Goal: Task Accomplishment & Management: Use online tool/utility

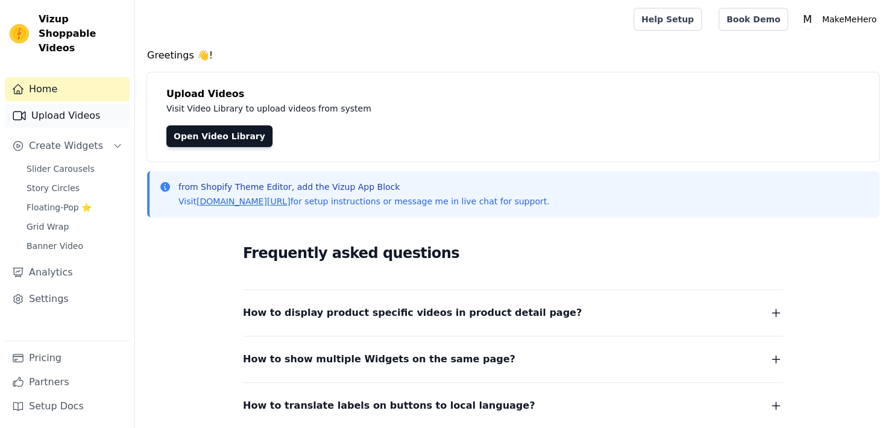
click at [57, 104] on link "Upload Videos" at bounding box center [67, 116] width 125 height 24
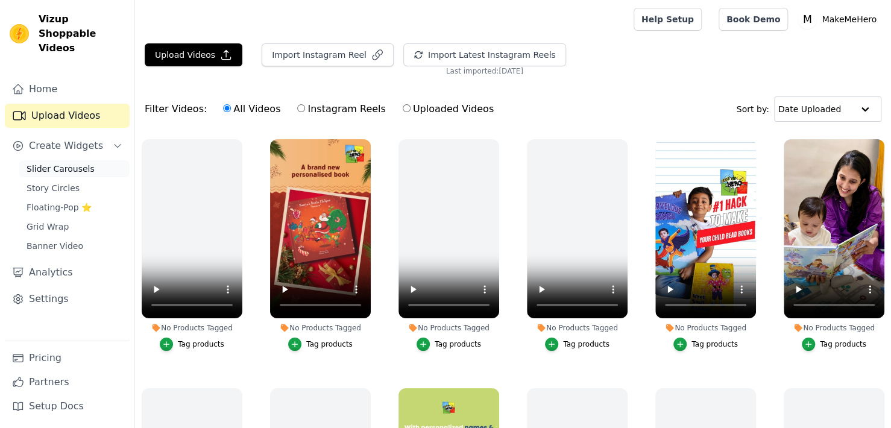
click at [73, 163] on span "Slider Carousels" at bounding box center [61, 169] width 68 height 12
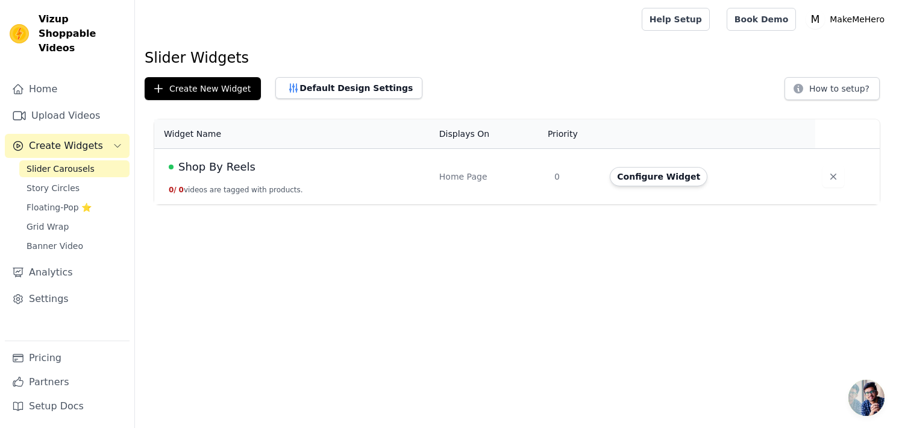
click at [221, 169] on span "Shop By Reels" at bounding box center [216, 167] width 77 height 17
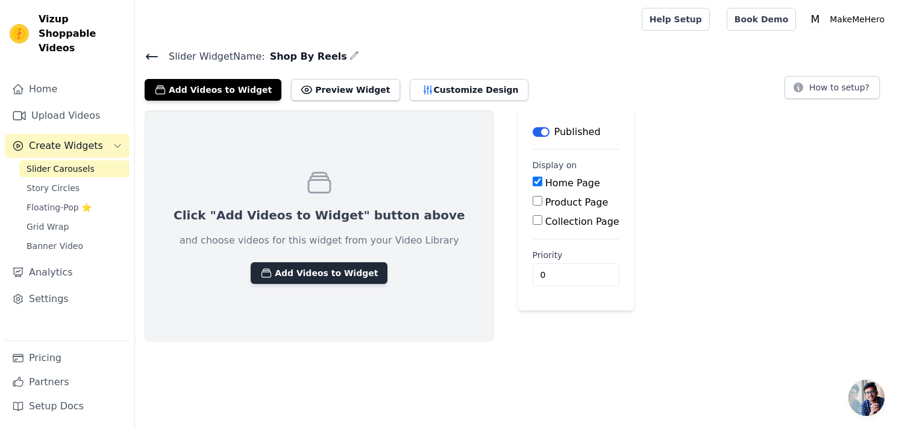
click at [328, 274] on button "Add Videos to Widget" at bounding box center [319, 273] width 137 height 22
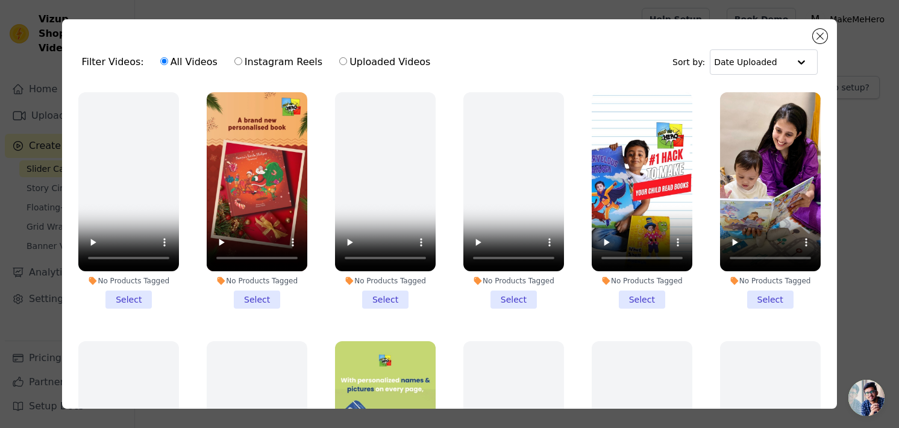
click at [251, 292] on li "No Products Tagged Select" at bounding box center [257, 200] width 101 height 216
click at [0, 0] on input "No Products Tagged Select" at bounding box center [0, 0] width 0 height 0
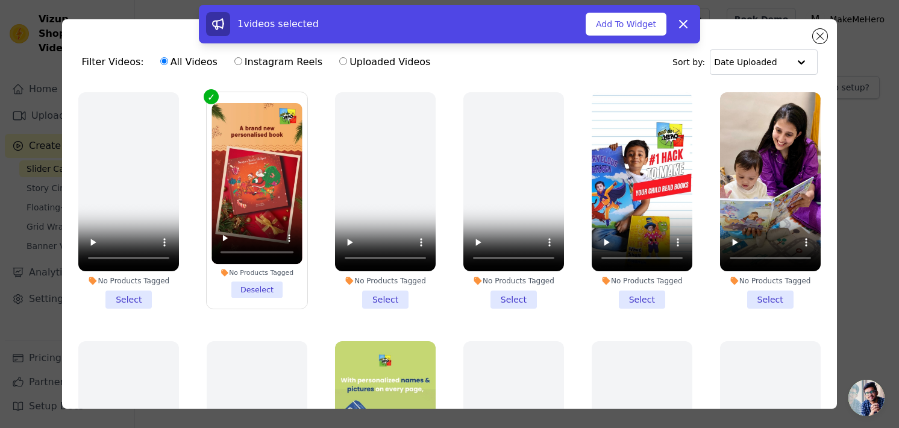
click at [638, 291] on li "No Products Tagged Select" at bounding box center [642, 200] width 101 height 216
click at [0, 0] on input "No Products Tagged Select" at bounding box center [0, 0] width 0 height 0
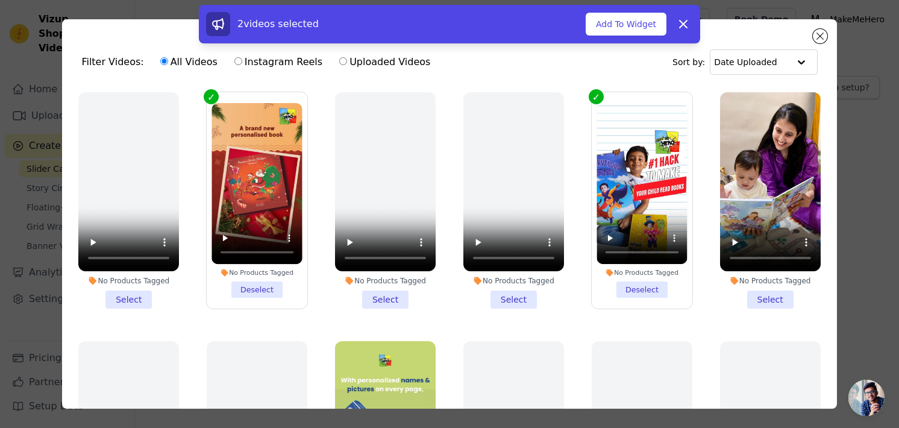
click at [750, 295] on li "No Products Tagged Select" at bounding box center [770, 200] width 101 height 216
click at [0, 0] on input "No Products Tagged Select" at bounding box center [0, 0] width 0 height 0
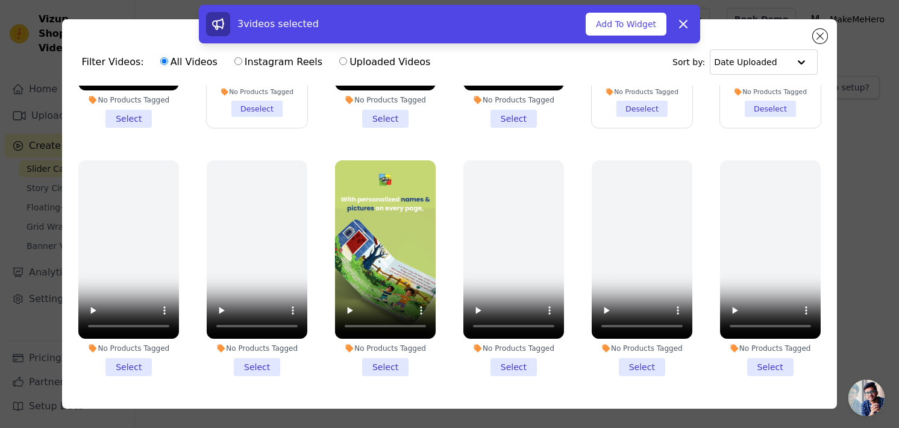
scroll to position [241, 0]
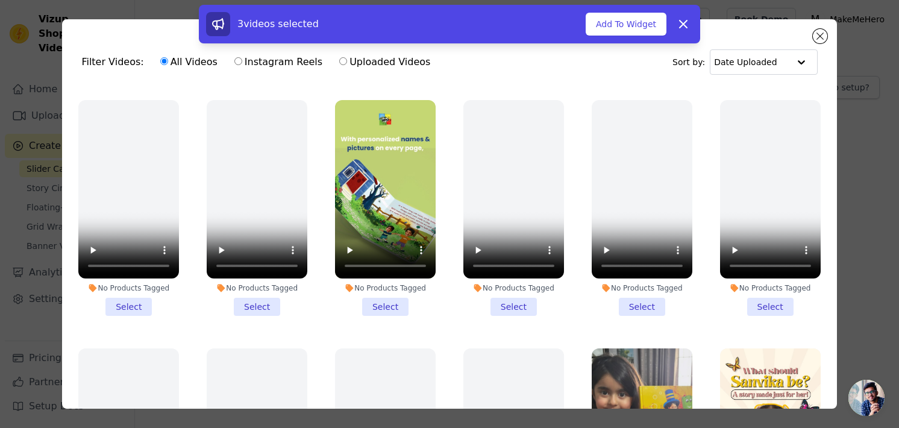
click at [382, 298] on li "No Products Tagged Select" at bounding box center [385, 208] width 101 height 216
click at [0, 0] on input "No Products Tagged Select" at bounding box center [0, 0] width 0 height 0
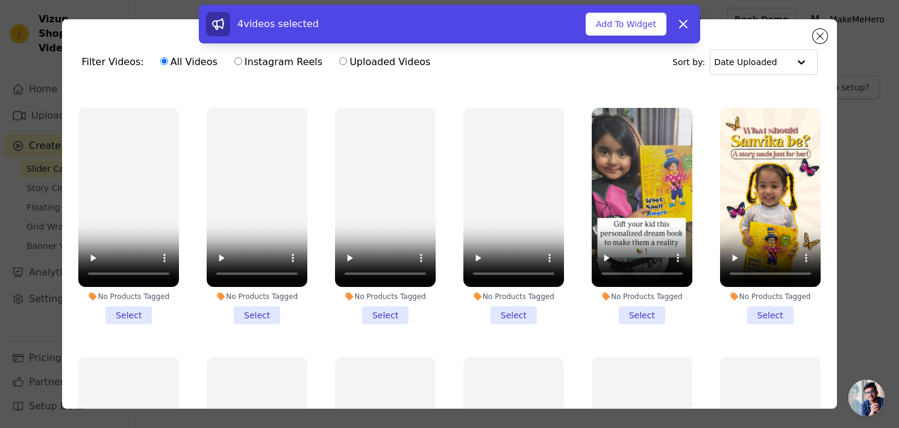
scroll to position [482, 0]
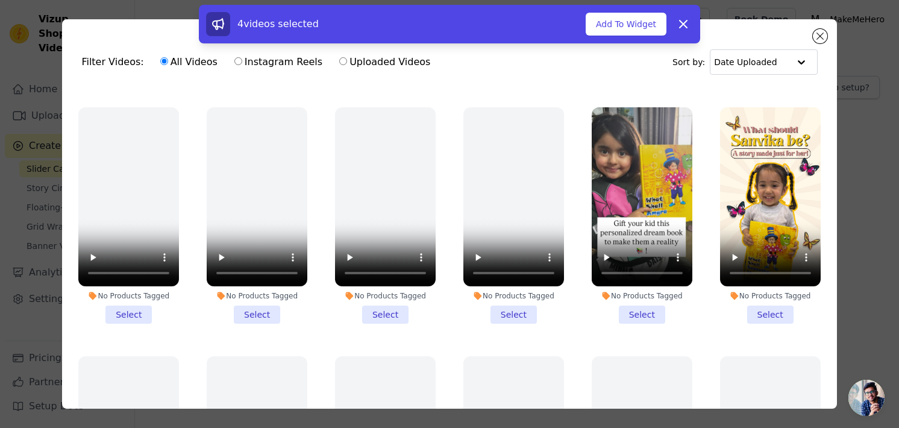
click at [745, 300] on li "No Products Tagged Select" at bounding box center [770, 215] width 101 height 216
click at [0, 0] on input "No Products Tagged Select" at bounding box center [0, 0] width 0 height 0
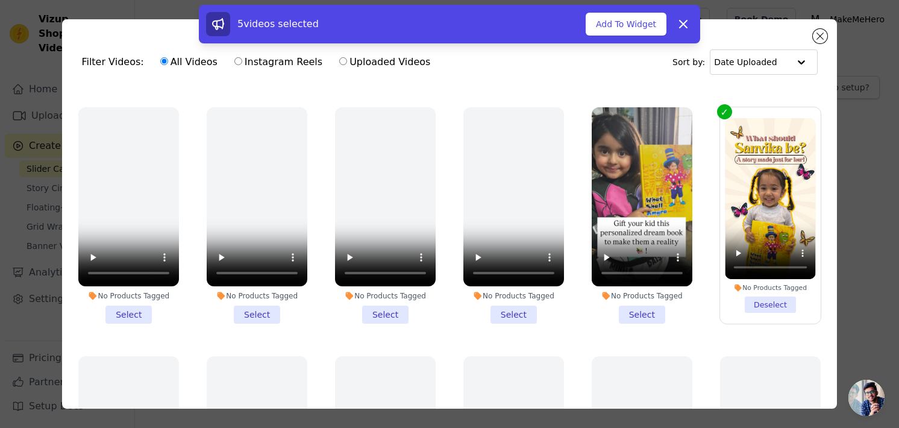
click at [628, 303] on li "No Products Tagged Select" at bounding box center [642, 215] width 101 height 216
click at [0, 0] on input "No Products Tagged Select" at bounding box center [0, 0] width 0 height 0
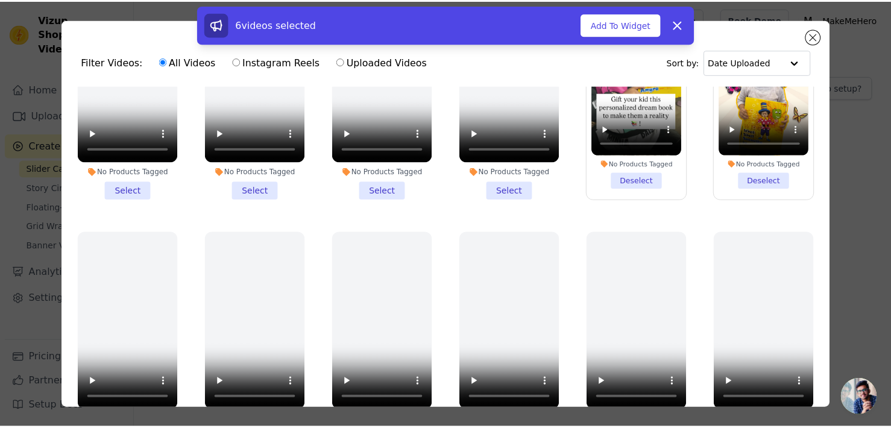
scroll to position [613, 0]
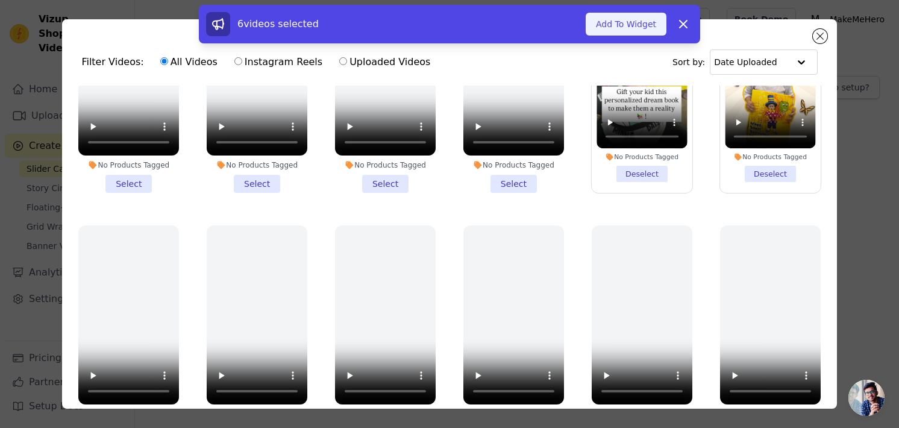
click at [629, 29] on button "Add To Widget" at bounding box center [626, 24] width 81 height 23
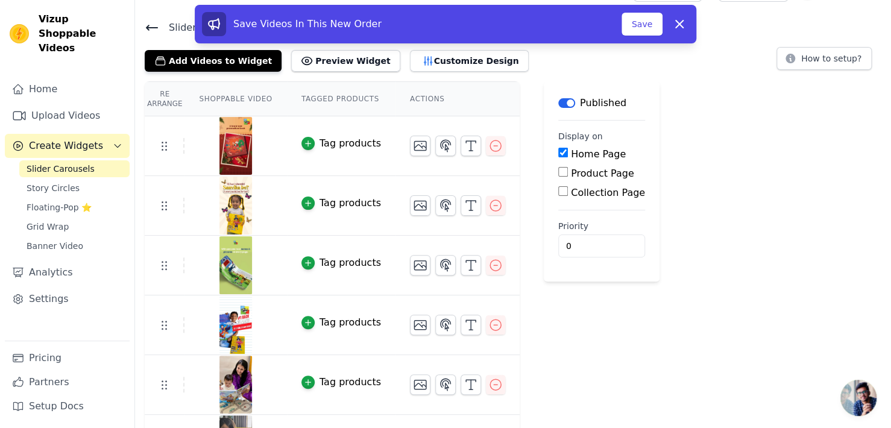
scroll to position [74, 0]
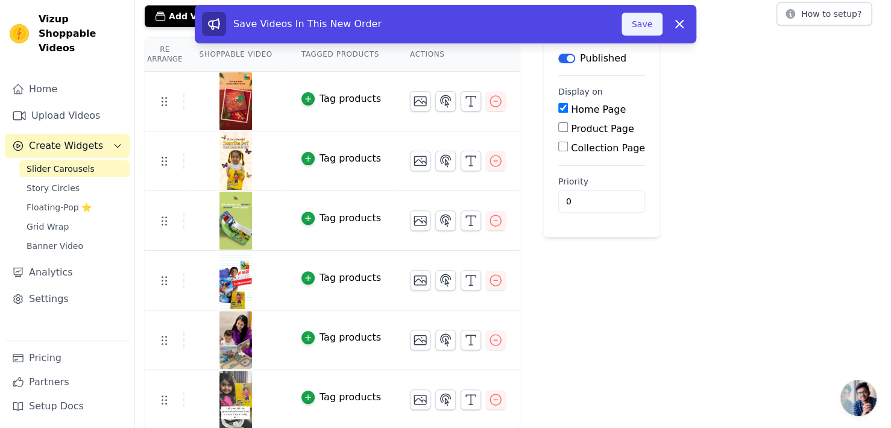
click at [649, 19] on button "Save" at bounding box center [642, 24] width 41 height 23
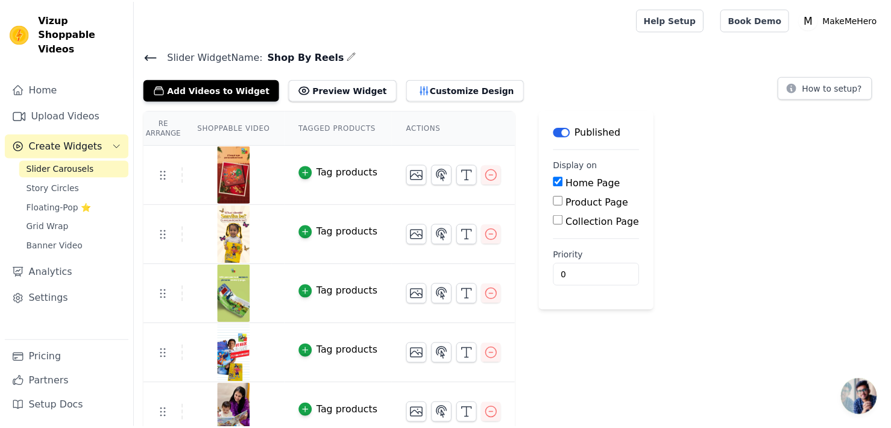
scroll to position [74, 0]
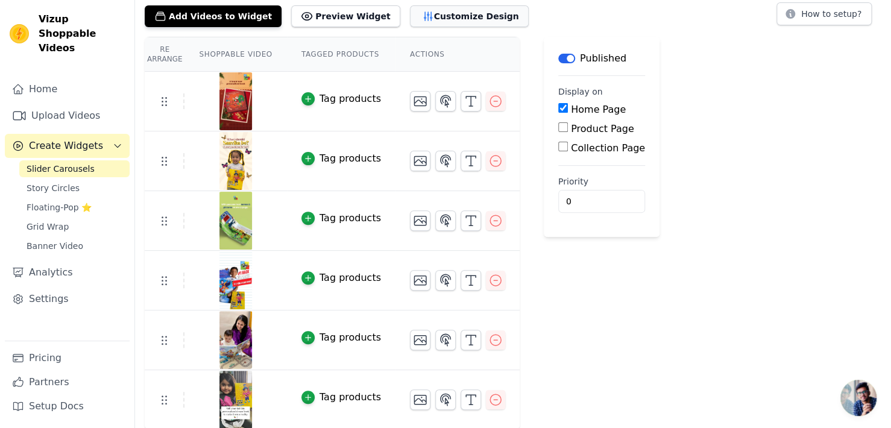
click at [444, 8] on button "Customize Design" at bounding box center [469, 16] width 119 height 22
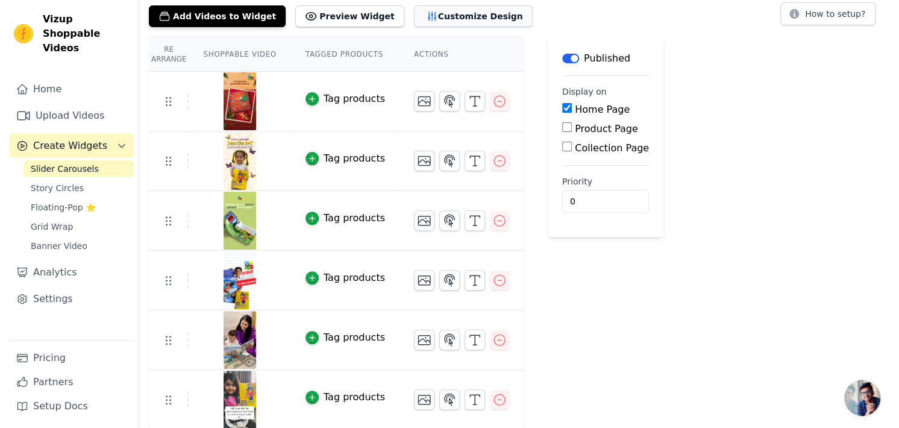
scroll to position [0, 0]
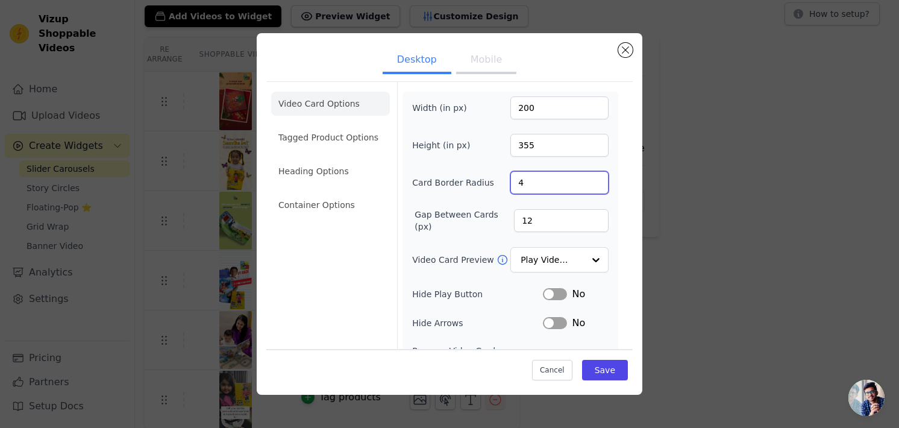
drag, startPoint x: 543, startPoint y: 180, endPoint x: 496, endPoint y: 181, distance: 47.1
click at [496, 181] on div "Card Border Radius 4" at bounding box center [510, 182] width 197 height 23
type input "15"
click at [610, 204] on form "Width (in px) 200 Height (in px) 355 Card Border Radius 15 Gap Between Cards (p…" at bounding box center [510, 273] width 226 height 383
click at [587, 216] on input "13" at bounding box center [561, 220] width 95 height 23
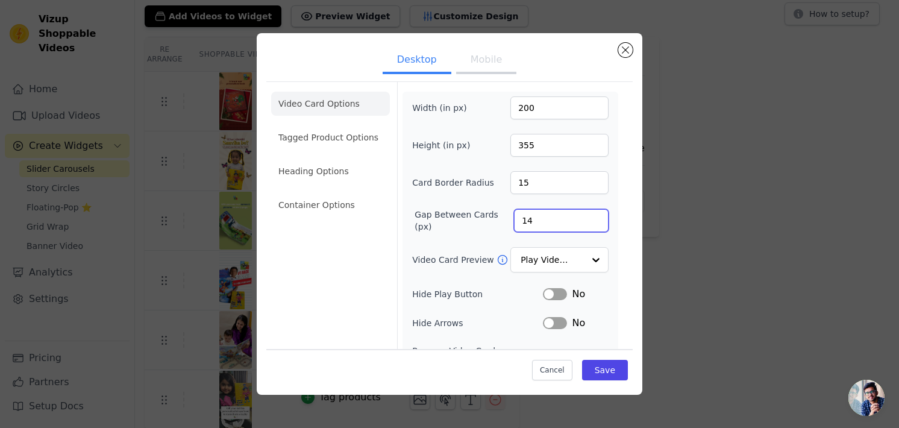
type input "14"
click at [587, 216] on input "14" at bounding box center [561, 220] width 95 height 23
click at [555, 256] on input "Video Card Preview" at bounding box center [552, 260] width 62 height 24
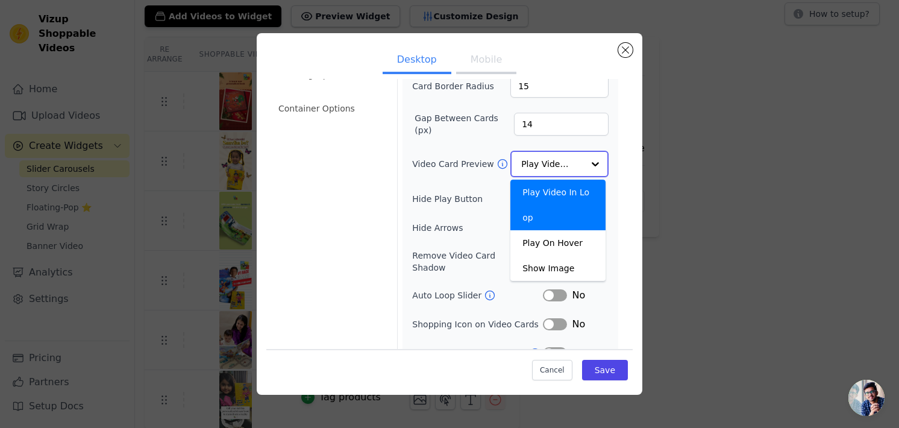
scroll to position [104, 0]
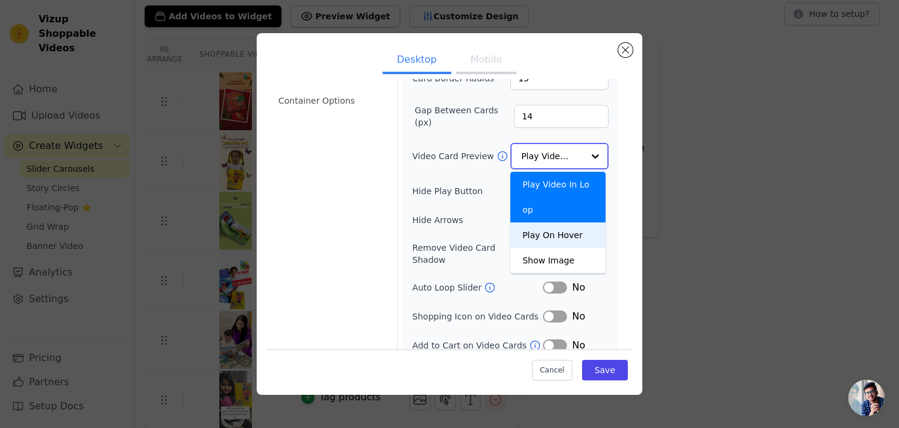
click at [574, 222] on div "Play On Hover" at bounding box center [558, 234] width 95 height 25
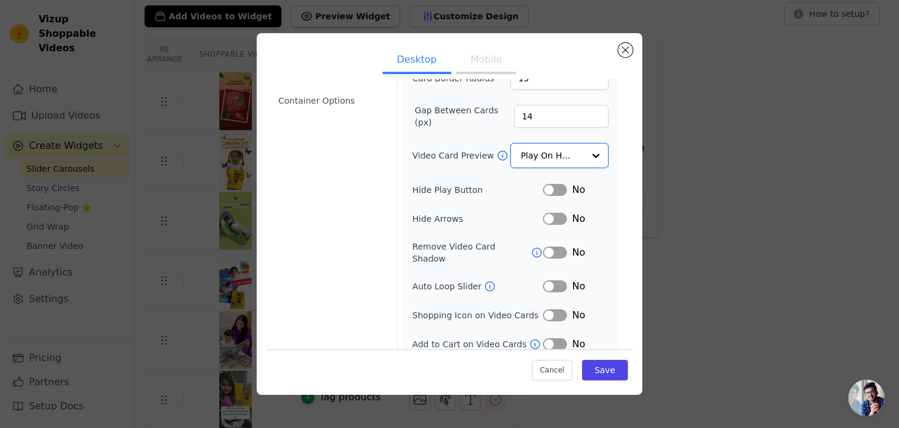
click at [552, 187] on button "Label" at bounding box center [555, 190] width 24 height 12
click at [531, 248] on icon at bounding box center [537, 253] width 12 height 12
click at [543, 247] on button "Label" at bounding box center [555, 253] width 24 height 12
click at [552, 339] on button "Label" at bounding box center [555, 345] width 24 height 12
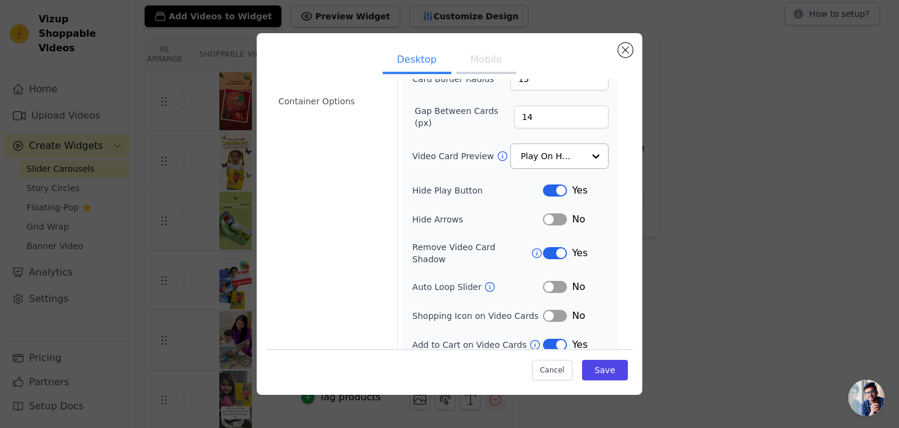
click at [555, 341] on div "Width (in px) 200 Height (in px) 355 Card Border Radius 15 Gap Between Cards (p…" at bounding box center [511, 172] width 216 height 369
click at [555, 339] on button "Label" at bounding box center [555, 345] width 24 height 12
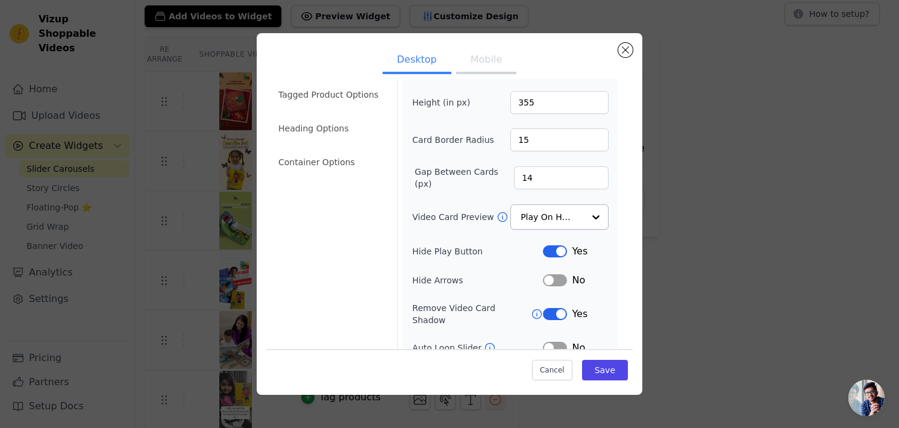
scroll to position [0, 0]
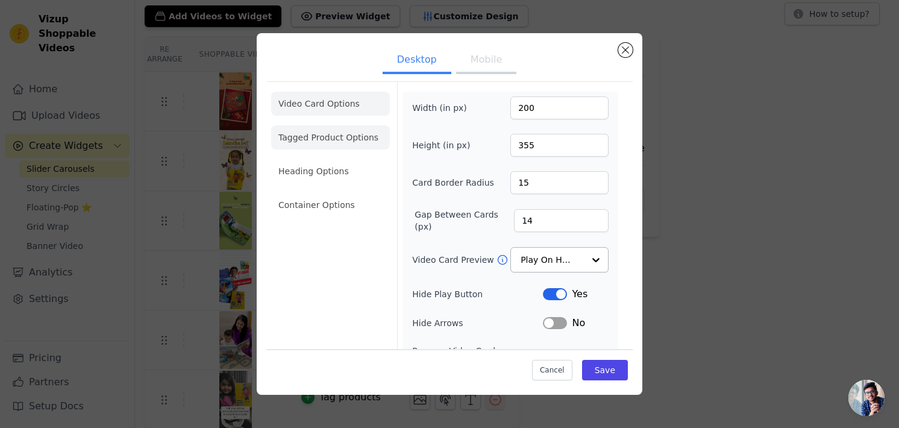
click at [336, 193] on li "Tagged Product Options" at bounding box center [330, 205] width 119 height 24
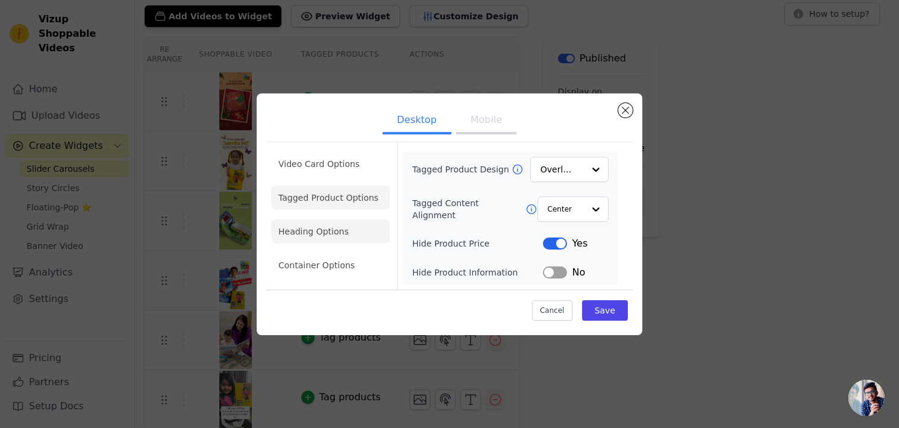
click at [333, 227] on li "Heading Options" at bounding box center [330, 231] width 119 height 24
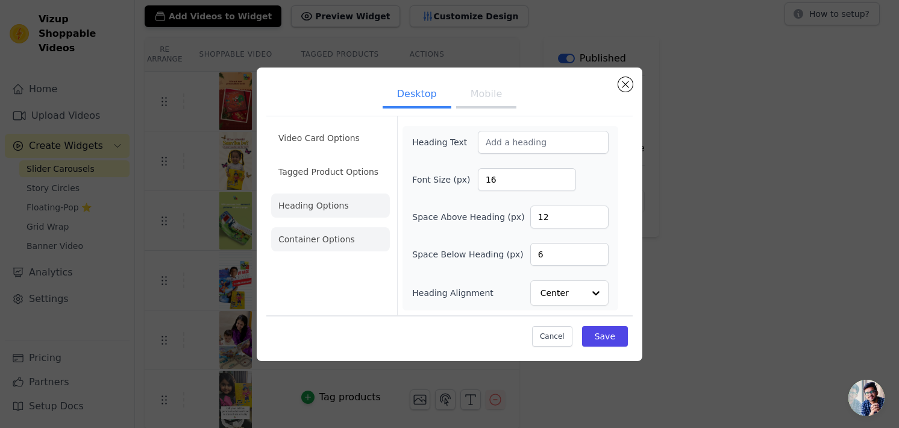
click at [335, 240] on li "Container Options" at bounding box center [330, 239] width 119 height 24
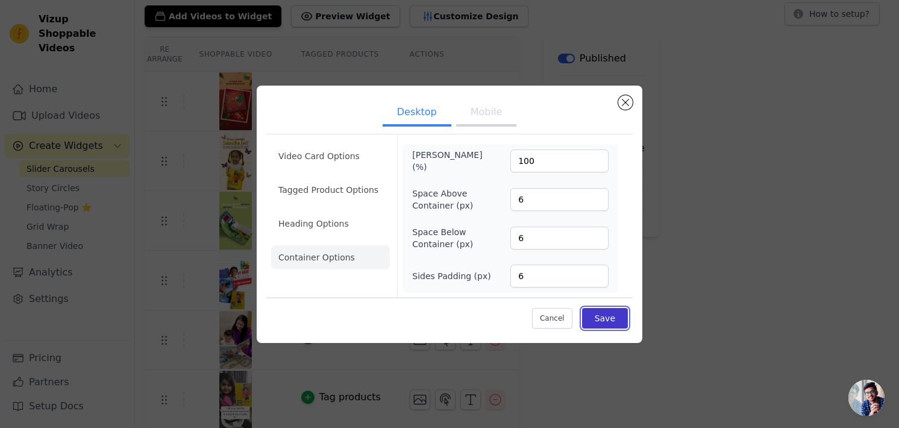
click at [613, 312] on button "Save" at bounding box center [605, 318] width 46 height 20
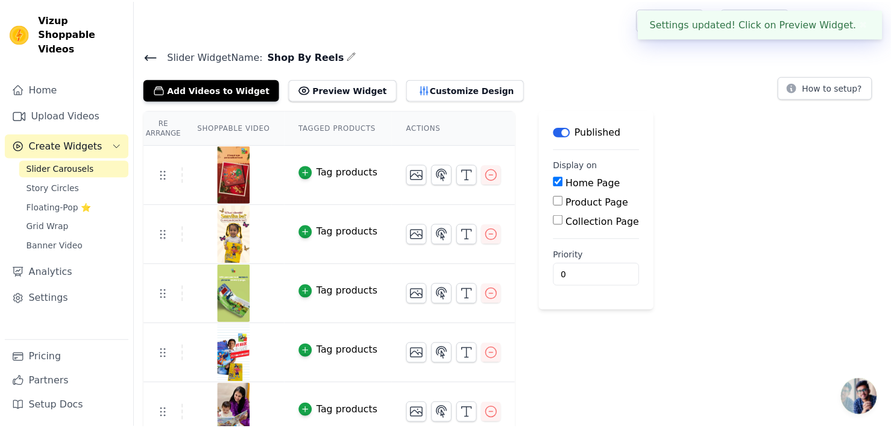
scroll to position [74, 0]
